Goal: Book appointment/travel/reservation

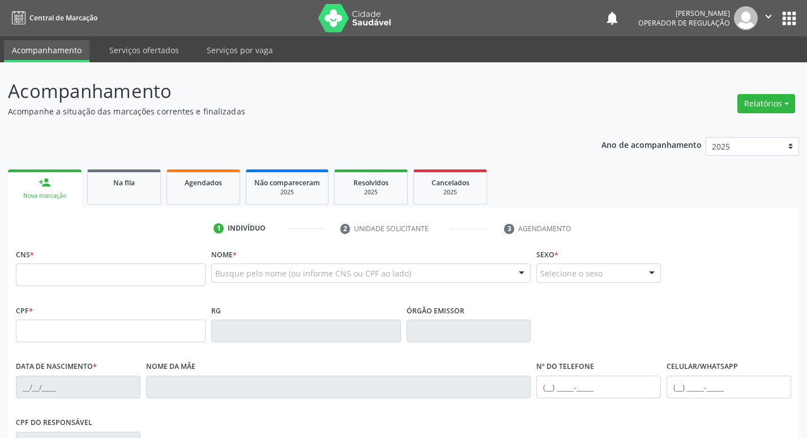
click at [145, 275] on input "text" at bounding box center [111, 274] width 190 height 23
click at [121, 267] on input "text" at bounding box center [111, 274] width 190 height 23
type input "707 6092 8006 4491"
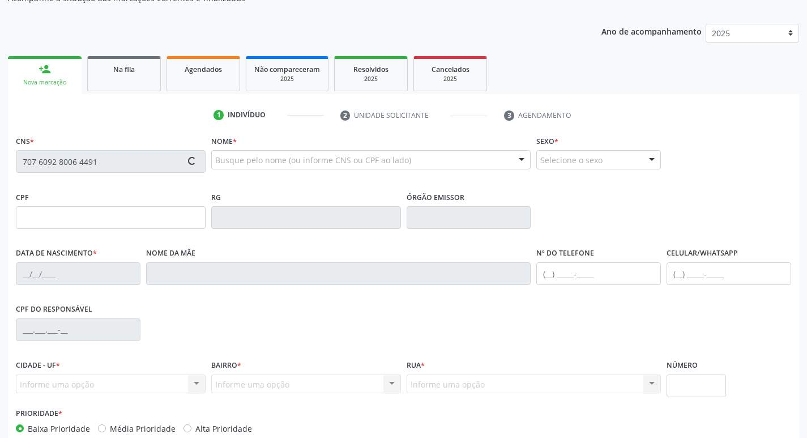
type input "129.123.804-21"
type input "[DATE]"
type input "[PERSON_NAME] das [PERSON_NAME]"
type input "[PHONE_NUMBER]"
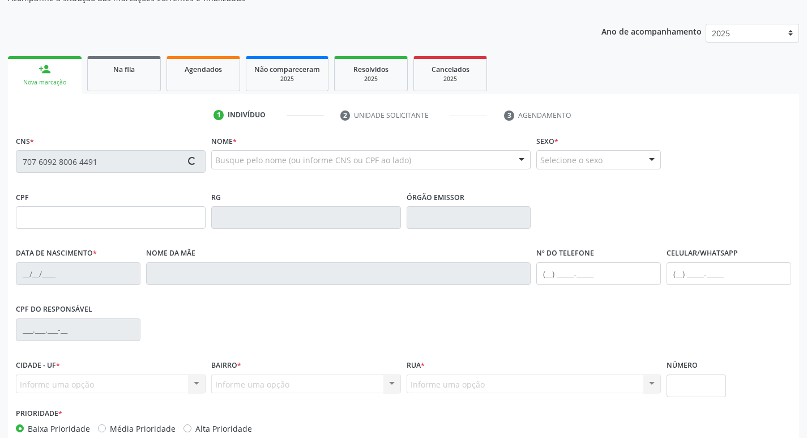
type input "080.644.954-31"
type input "5"
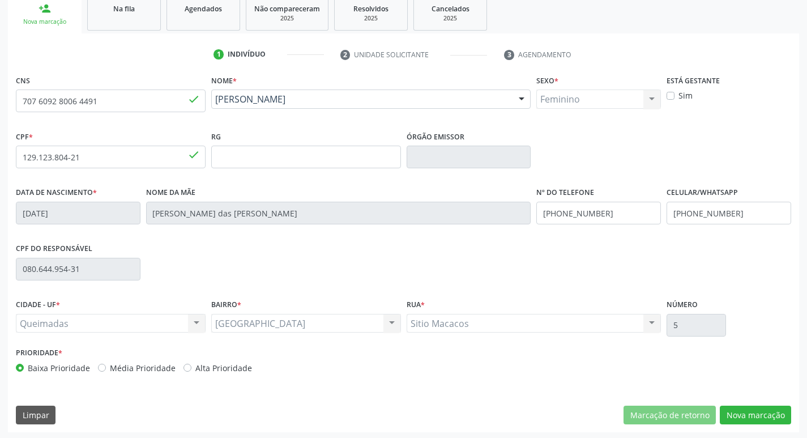
scroll to position [176, 0]
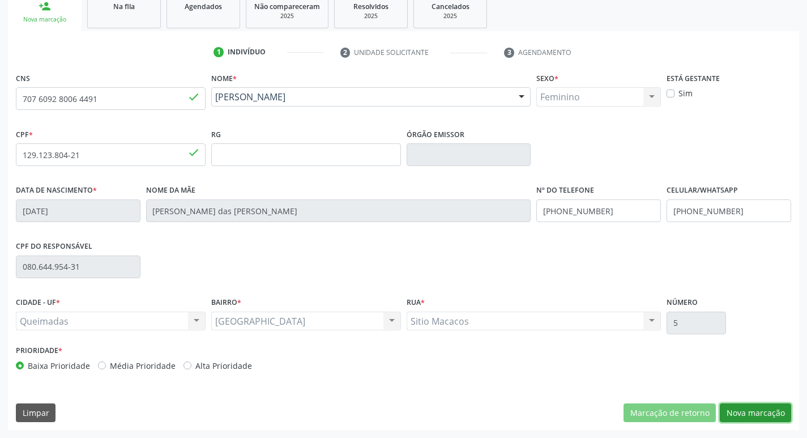
click at [755, 409] on button "Nova marcação" at bounding box center [755, 412] width 71 height 19
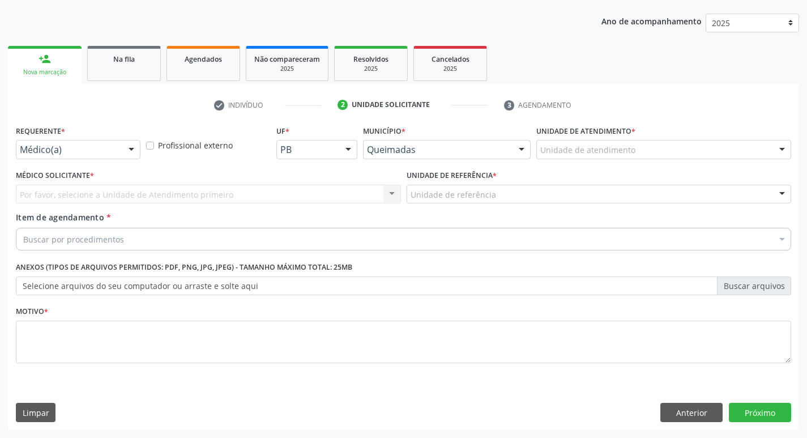
scroll to position [124, 0]
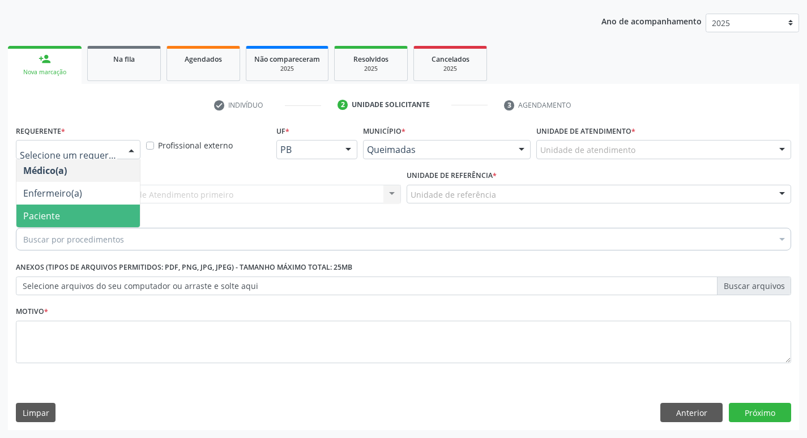
click at [81, 214] on span "Paciente" at bounding box center [78, 216] width 124 height 23
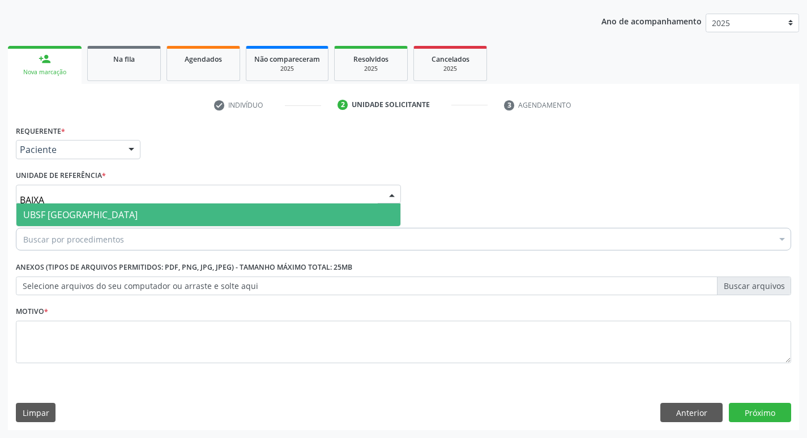
type input "BAIXA"
click at [95, 229] on div "Buscar por procedimentos" at bounding box center [404, 239] width 776 height 23
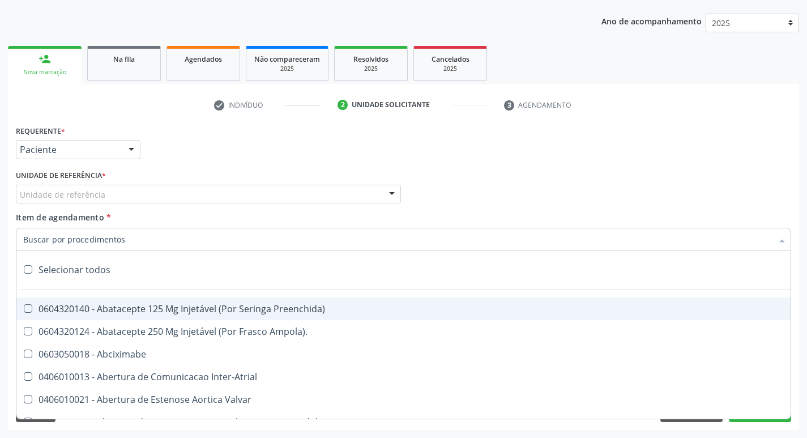
click at [129, 193] on div "Unidade de referência" at bounding box center [208, 194] width 385 height 19
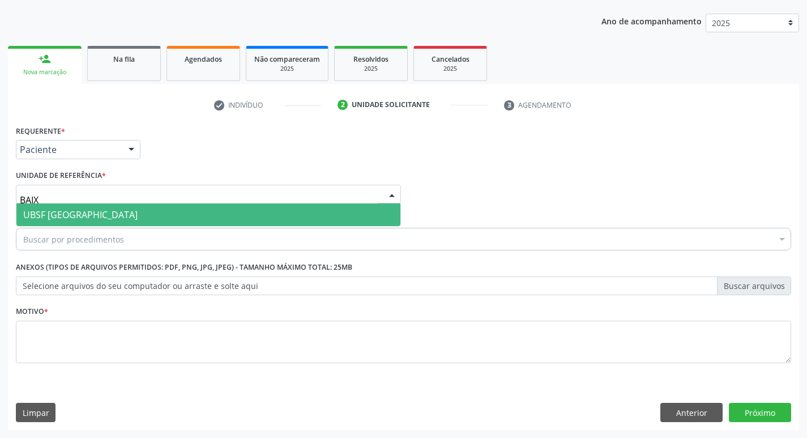
type input "BAIXA"
click at [207, 203] on span "UBSF [GEOGRAPHIC_DATA]" at bounding box center [208, 214] width 384 height 23
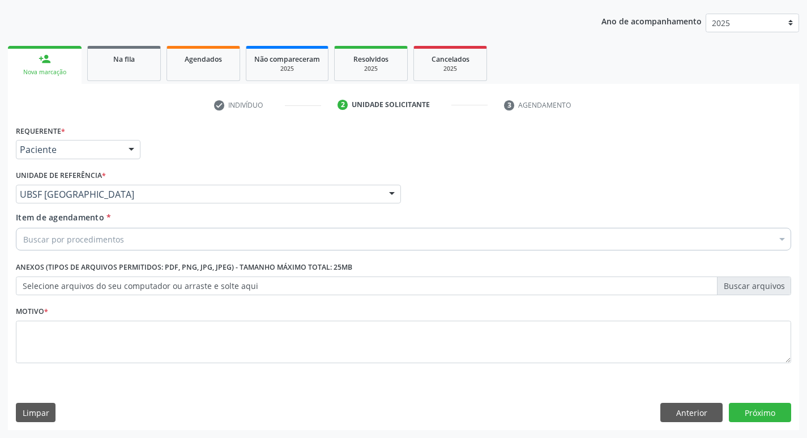
click at [161, 244] on div "Buscar por procedimentos" at bounding box center [404, 239] width 776 height 23
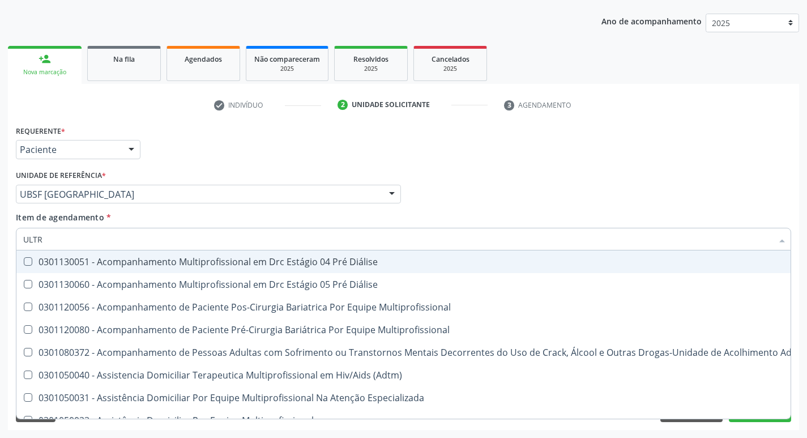
type input "ULTRA"
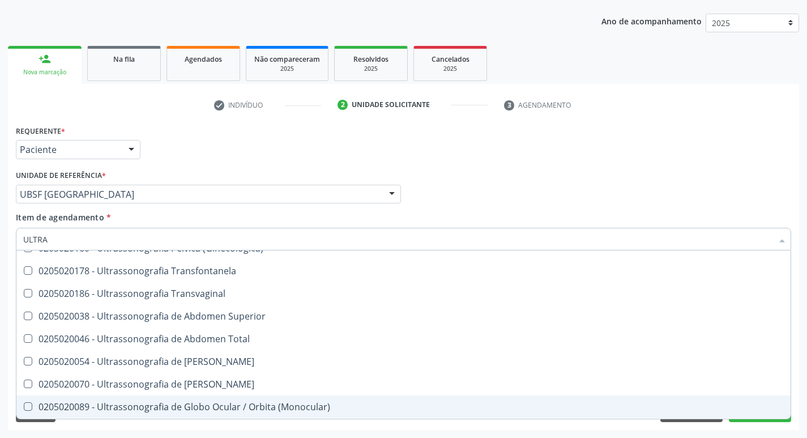
scroll to position [262, 0]
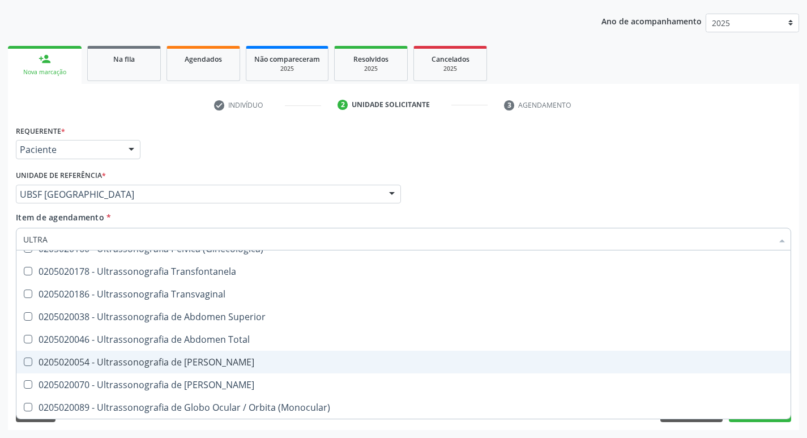
click at [296, 359] on div "0205020054 - Ultrassonografia de [PERSON_NAME]" at bounding box center [403, 362] width 761 height 9
checkbox Urinario "true"
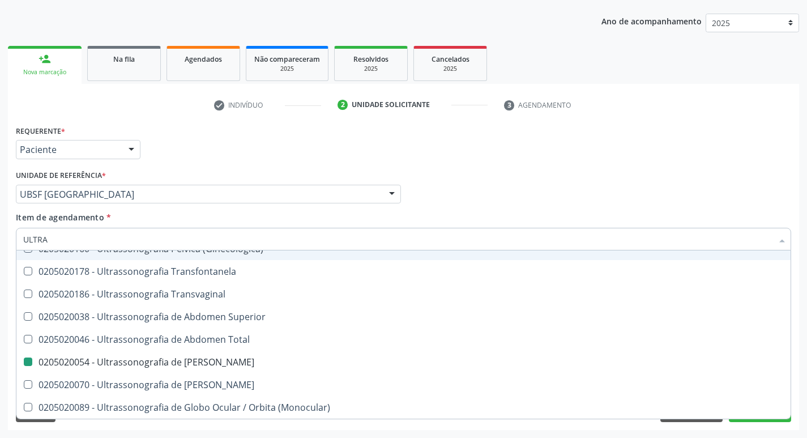
click at [364, 158] on div "Requerente * Paciente Médico(a) Enfermeiro(a) Paciente Nenhum resultado encontr…" at bounding box center [403, 144] width 781 height 44
checkbox X "true"
checkbox Urinario "false"
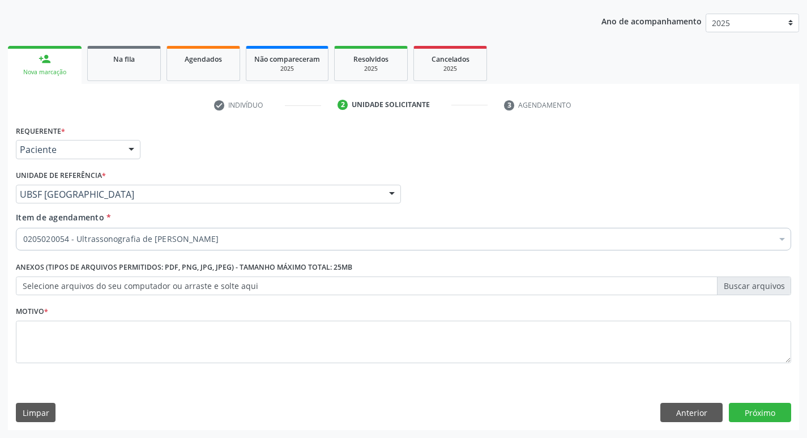
scroll to position [0, 0]
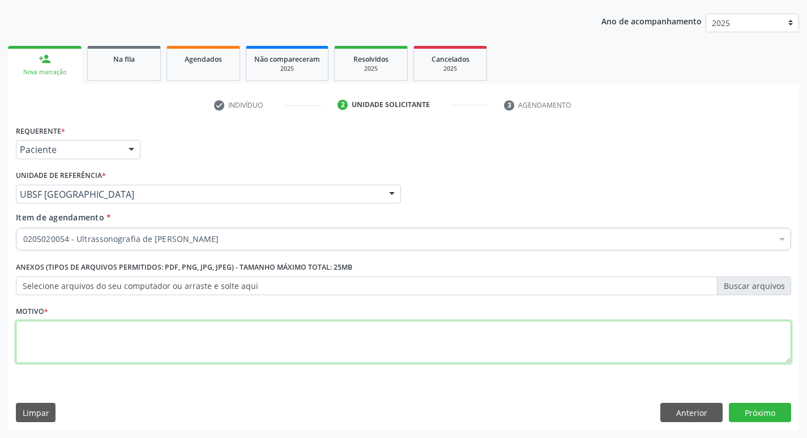
click at [160, 324] on textarea at bounding box center [404, 342] width 776 height 43
type textarea "AVALIAÇÃO"
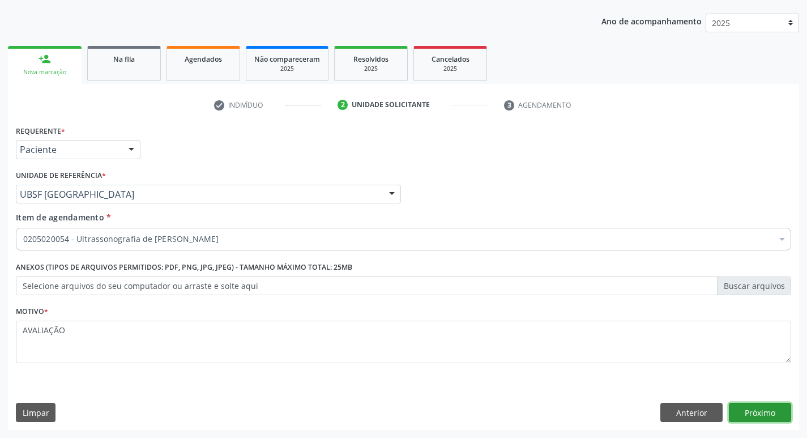
click at [762, 416] on button "Próximo" at bounding box center [760, 412] width 62 height 19
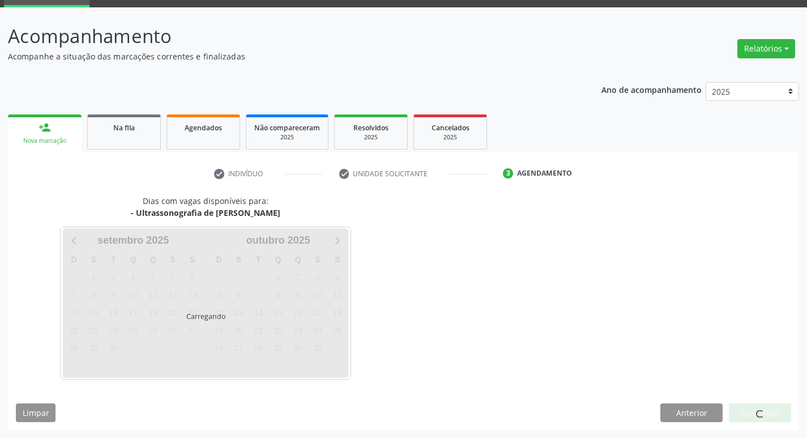
scroll to position [55, 0]
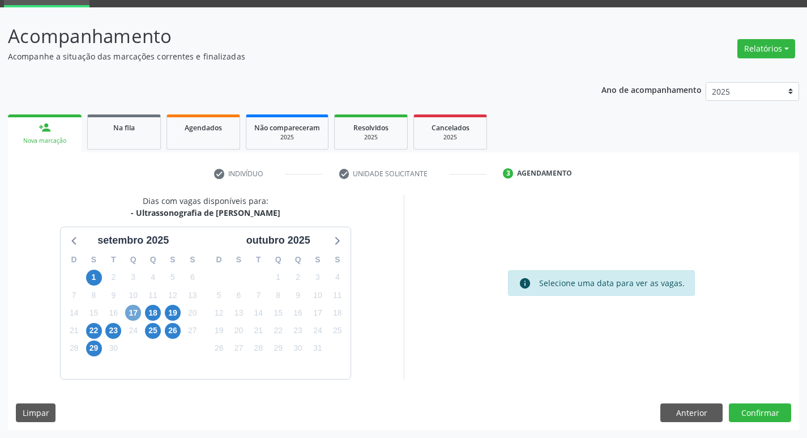
click at [140, 313] on span "17" at bounding box center [133, 313] width 16 height 16
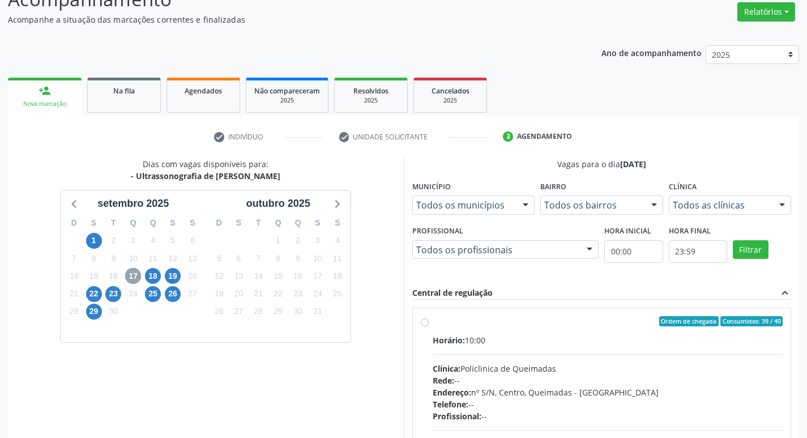
scroll to position [112, 0]
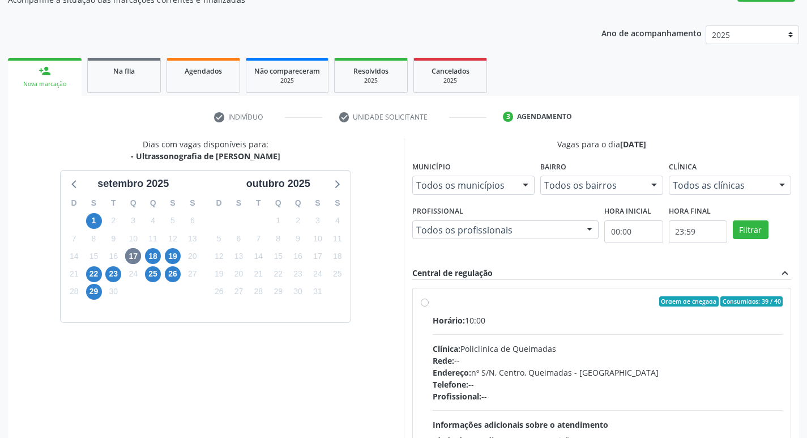
click at [566, 304] on div "Ordem de chegada Consumidos: 39 / 40" at bounding box center [608, 301] width 351 height 10
click at [429, 304] on input "Ordem de chegada Consumidos: 39 / 40 Horário: 10:00 Clínica: Policlinica de Que…" at bounding box center [425, 301] width 8 height 10
radio input "true"
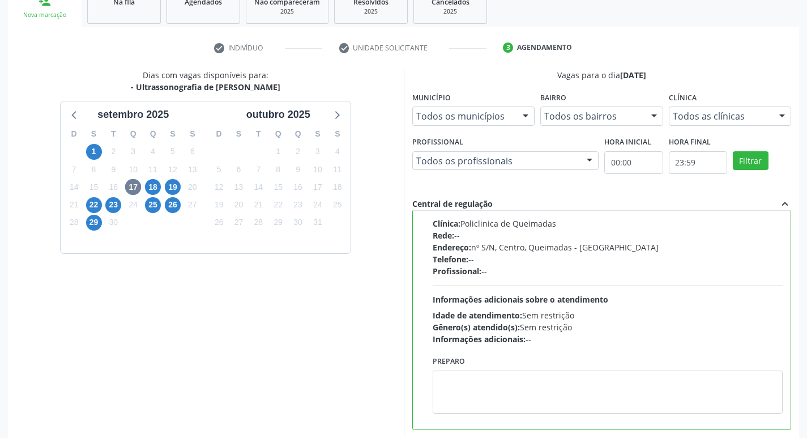
scroll to position [239, 0]
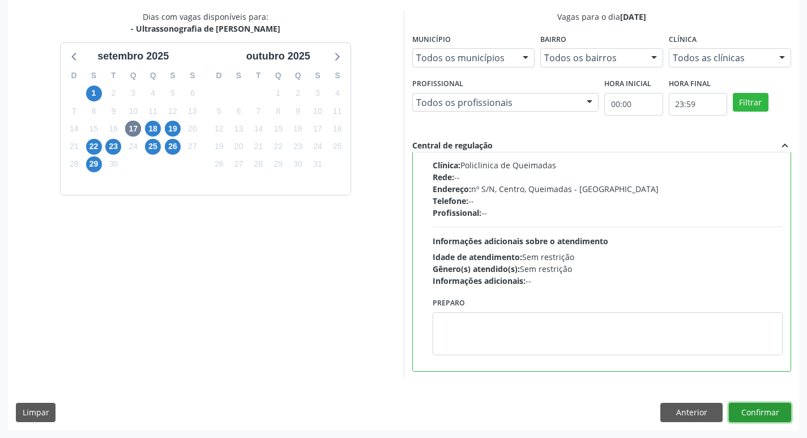
click at [762, 409] on button "Confirmar" at bounding box center [760, 412] width 62 height 19
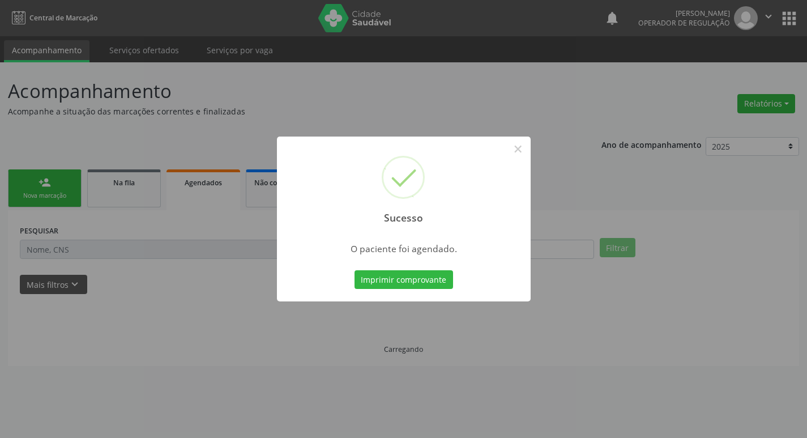
scroll to position [0, 0]
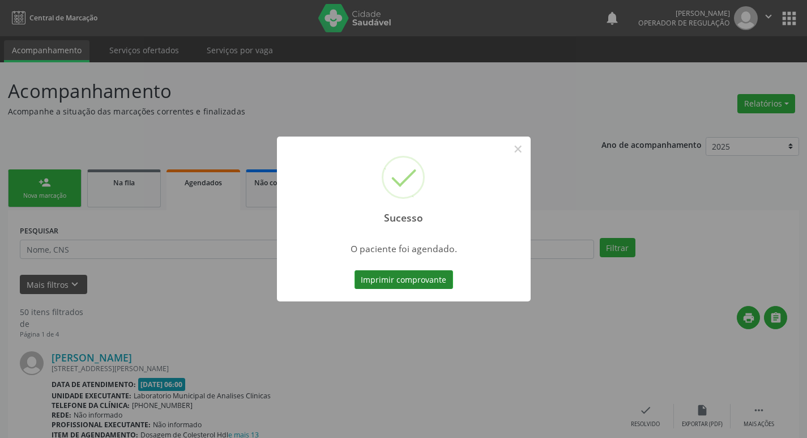
click at [399, 275] on button "Imprimir comprovante" at bounding box center [404, 279] width 99 height 19
